Goal: Transaction & Acquisition: Obtain resource

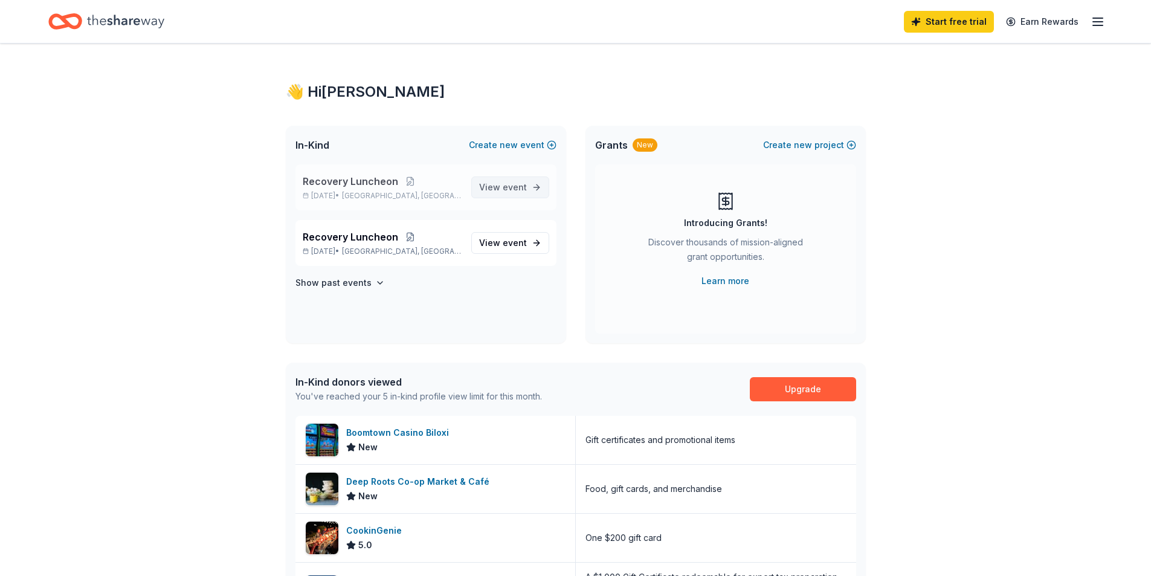
click at [513, 187] on span "event" at bounding box center [515, 187] width 24 height 10
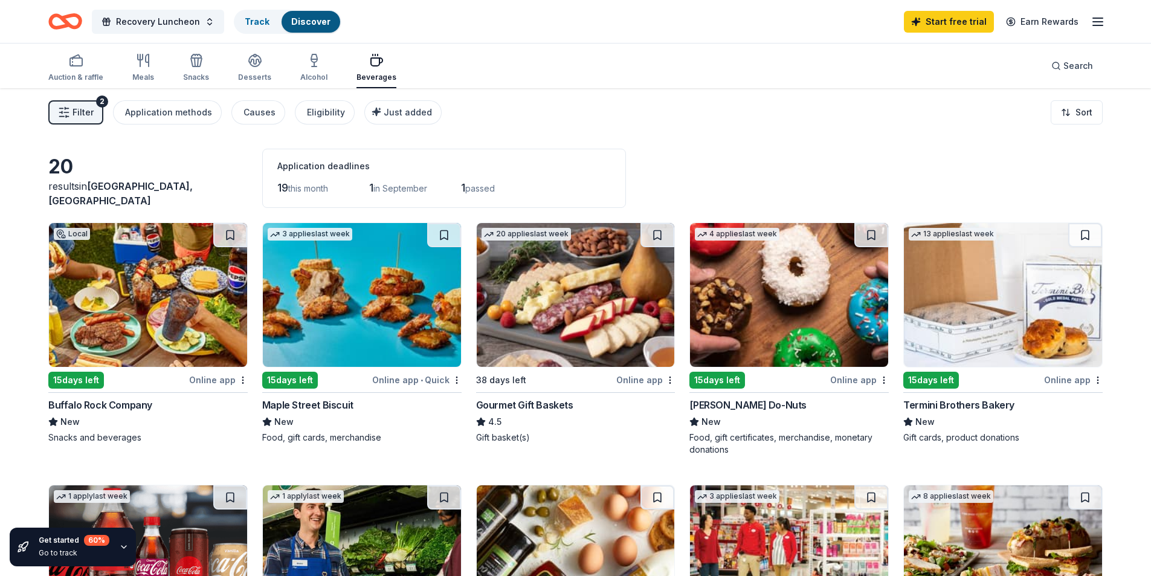
click at [384, 305] on img at bounding box center [362, 295] width 198 height 144
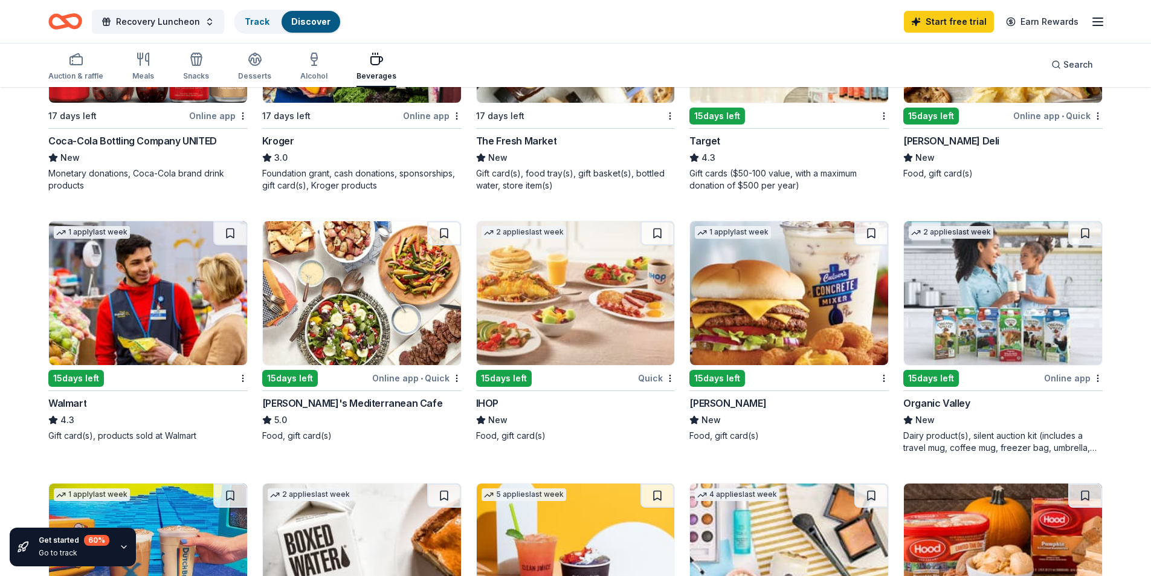
scroll to position [544, 0]
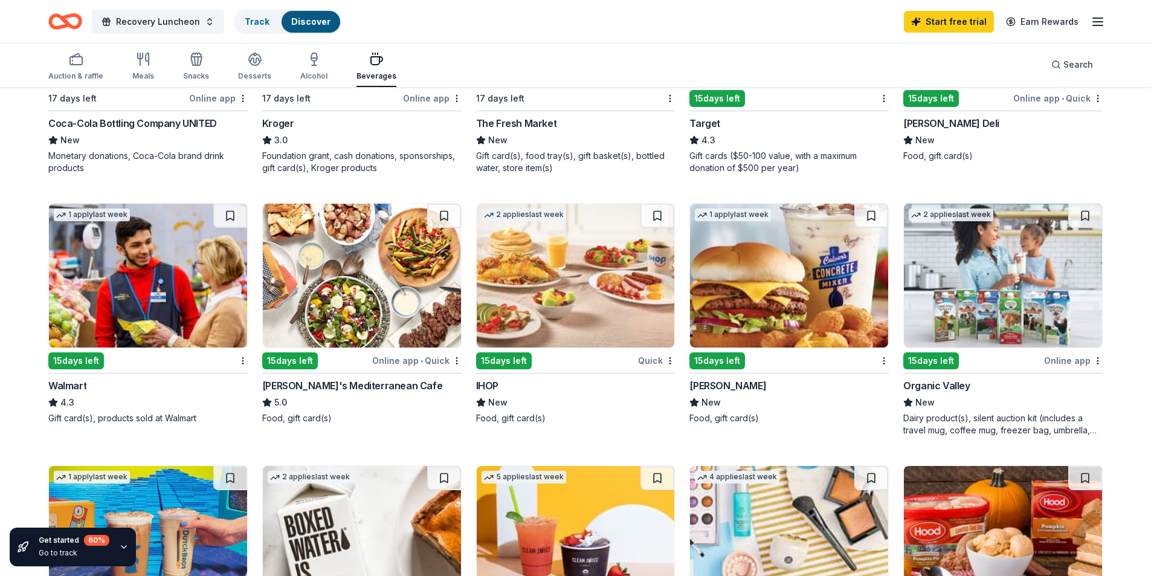
click at [574, 310] on img at bounding box center [576, 276] width 198 height 144
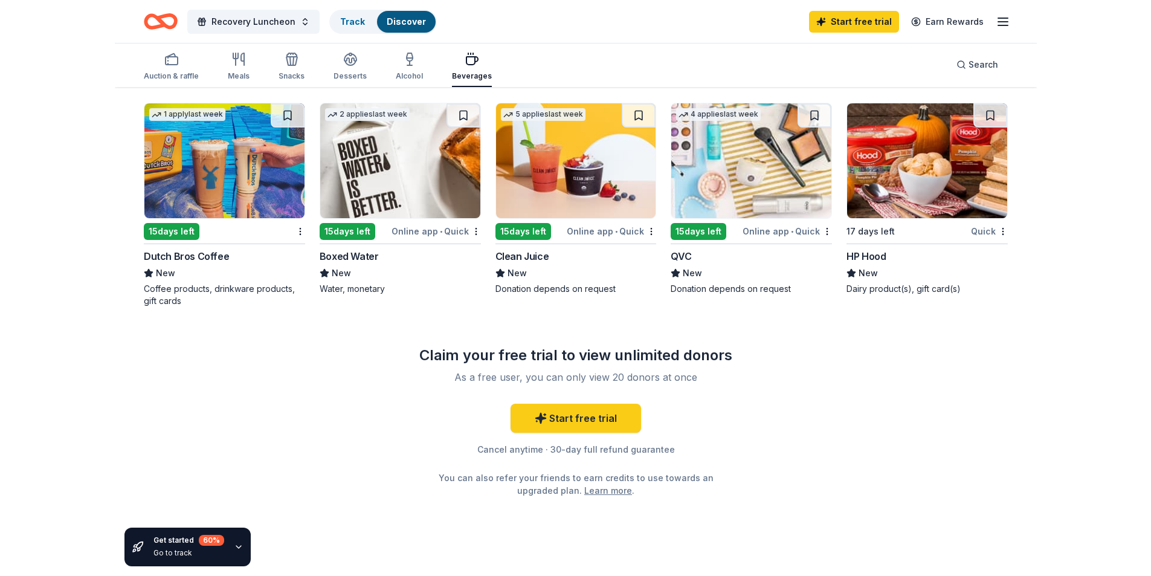
scroll to position [906, 0]
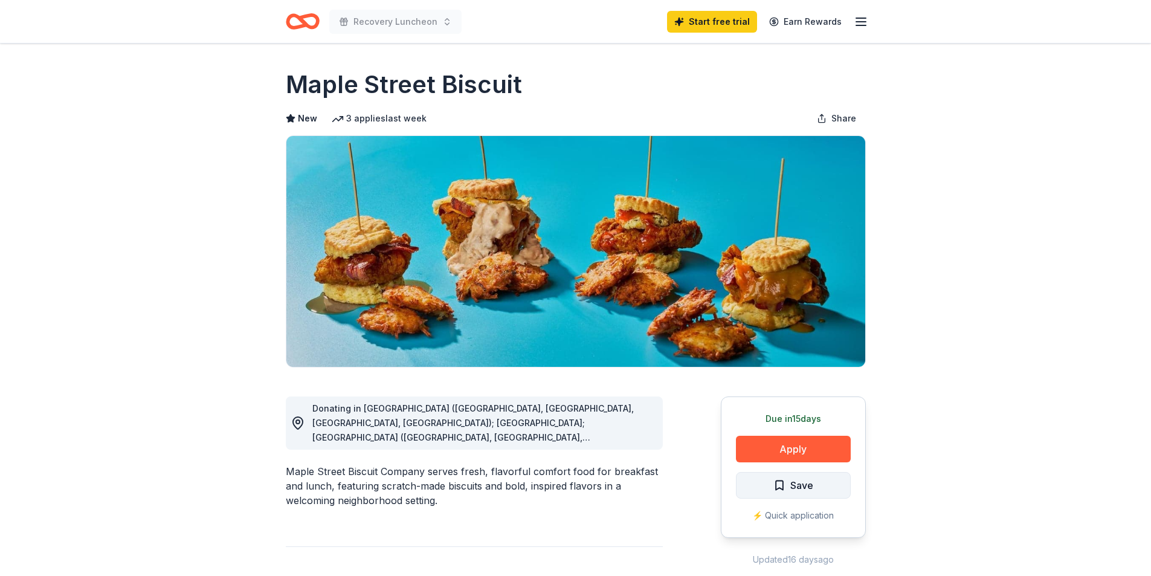
scroll to position [60, 0]
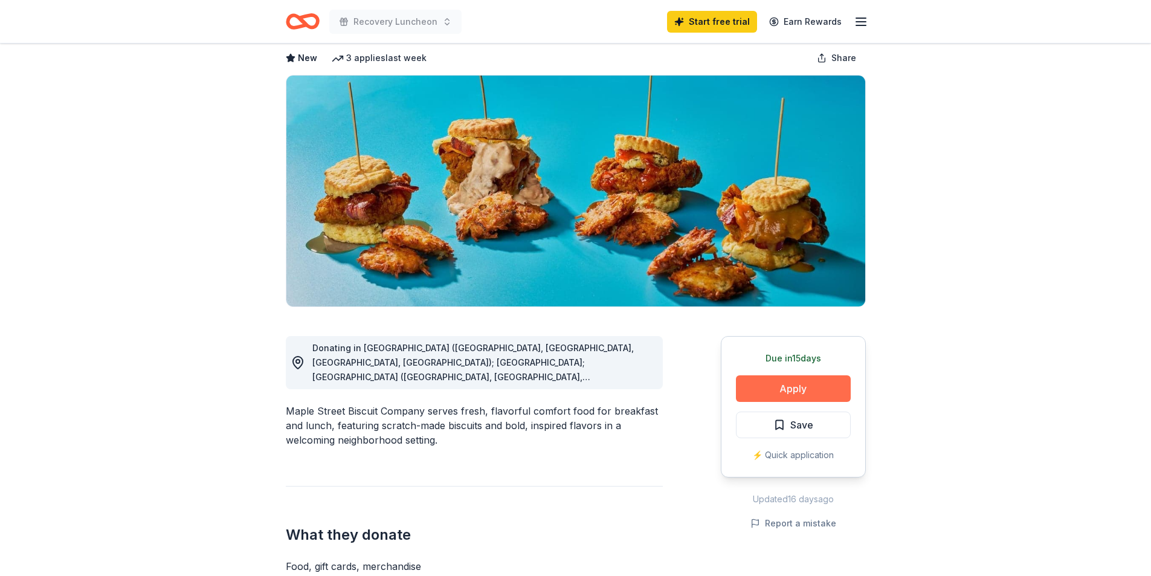
click at [772, 382] on button "Apply" at bounding box center [793, 388] width 115 height 27
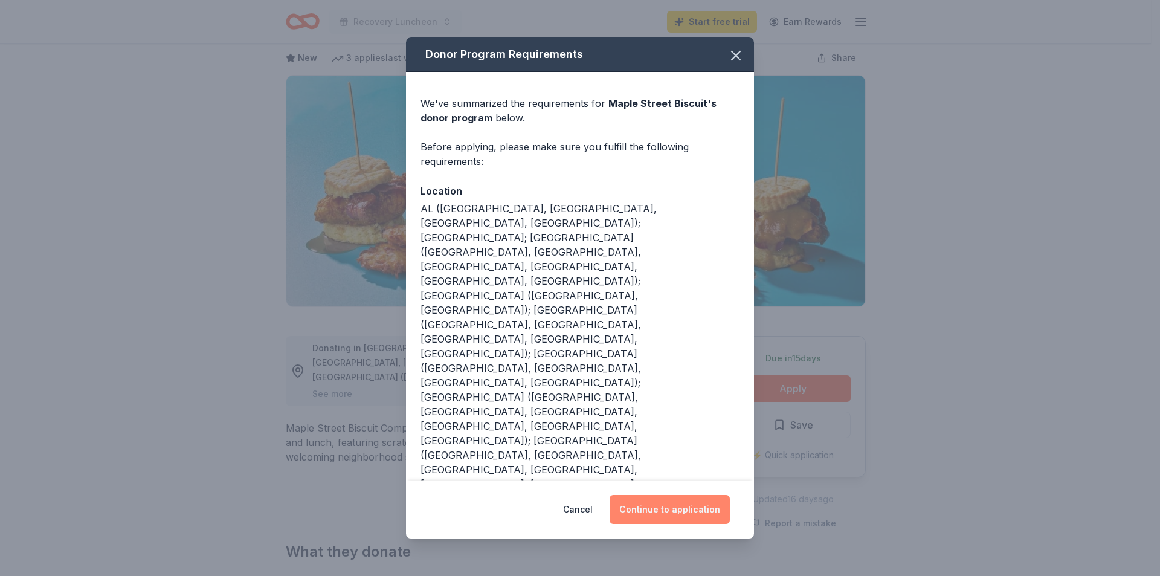
click at [659, 495] on button "Continue to application" at bounding box center [670, 509] width 120 height 29
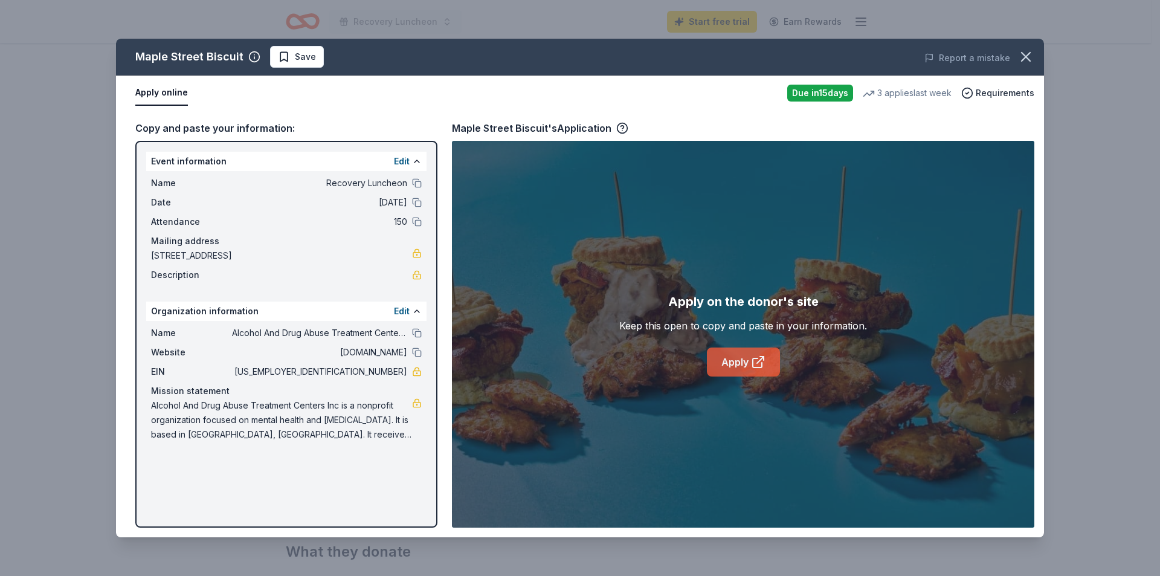
click at [731, 356] on link "Apply" at bounding box center [743, 361] width 73 height 29
click at [1022, 57] on icon "button" at bounding box center [1026, 56] width 17 height 17
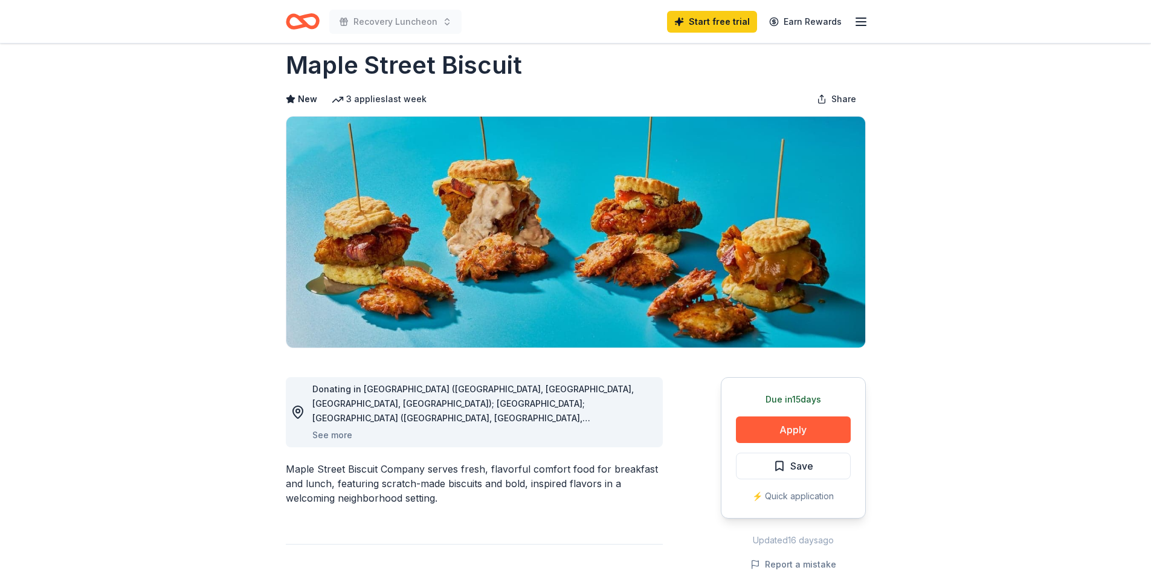
scroll to position [0, 0]
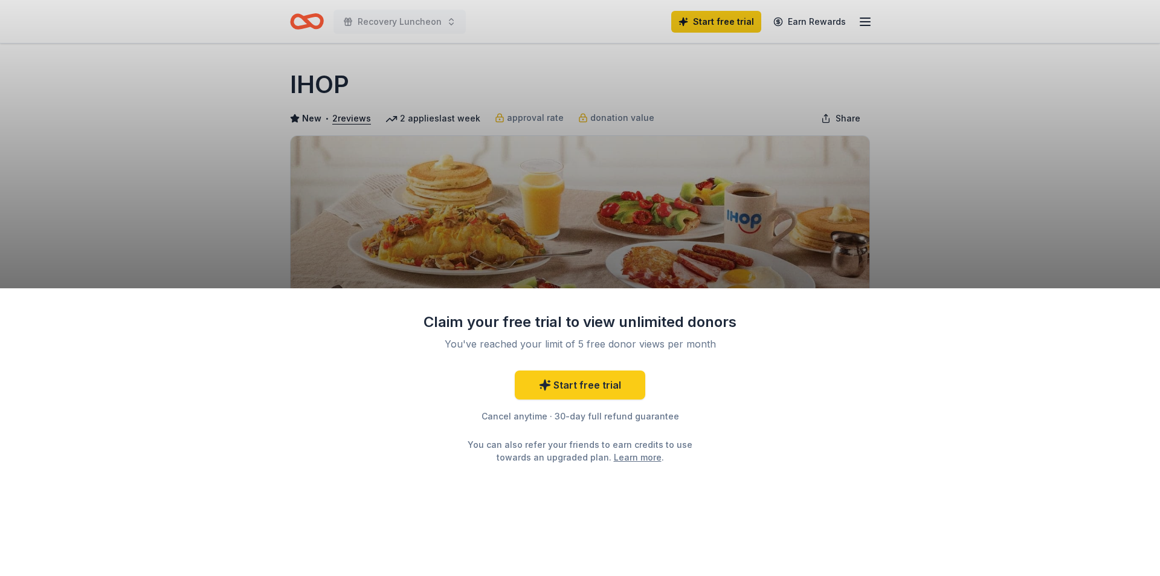
click at [714, 215] on div "Claim your free trial to view unlimited donors You've reached your limit of 5 f…" at bounding box center [580, 288] width 1160 height 576
click at [689, 214] on div "Claim your free trial to view unlimited donors You've reached your limit of 5 f…" at bounding box center [580, 288] width 1160 height 576
